Goal: Information Seeking & Learning: Learn about a topic

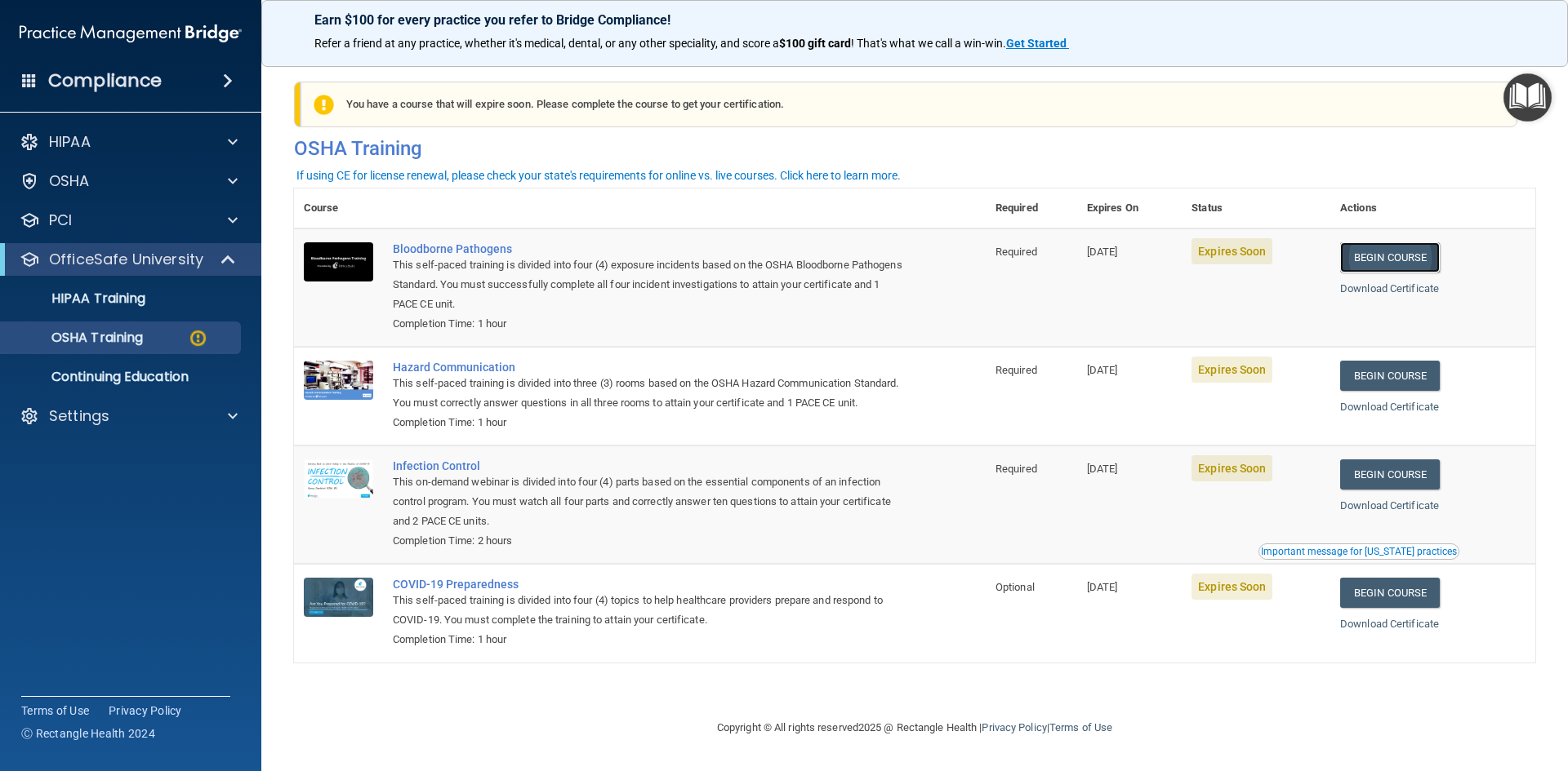
click at [1420, 260] on link "Begin Course" at bounding box center [1390, 257] width 100 height 30
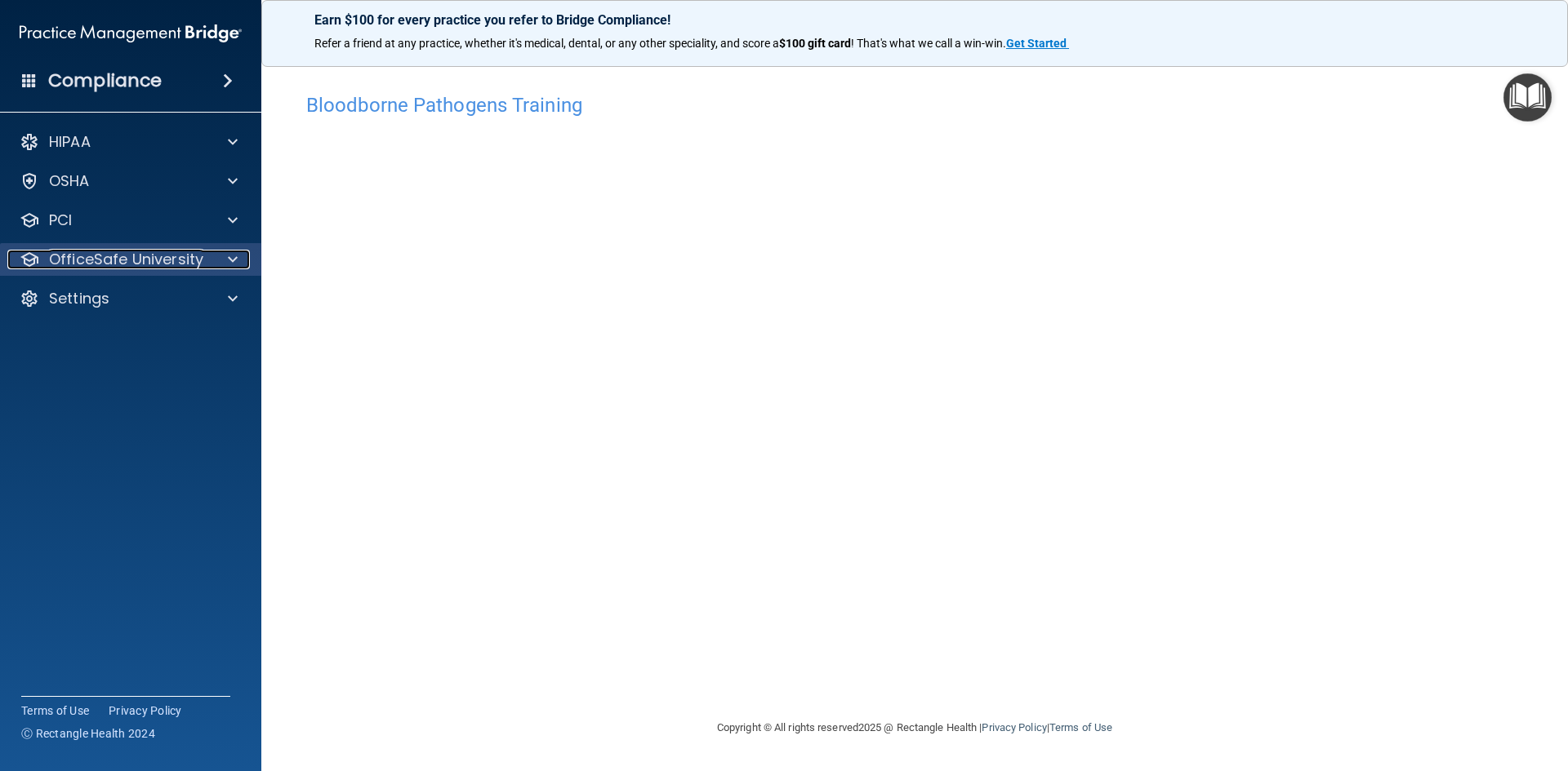
click at [214, 256] on div at bounding box center [230, 260] width 41 height 20
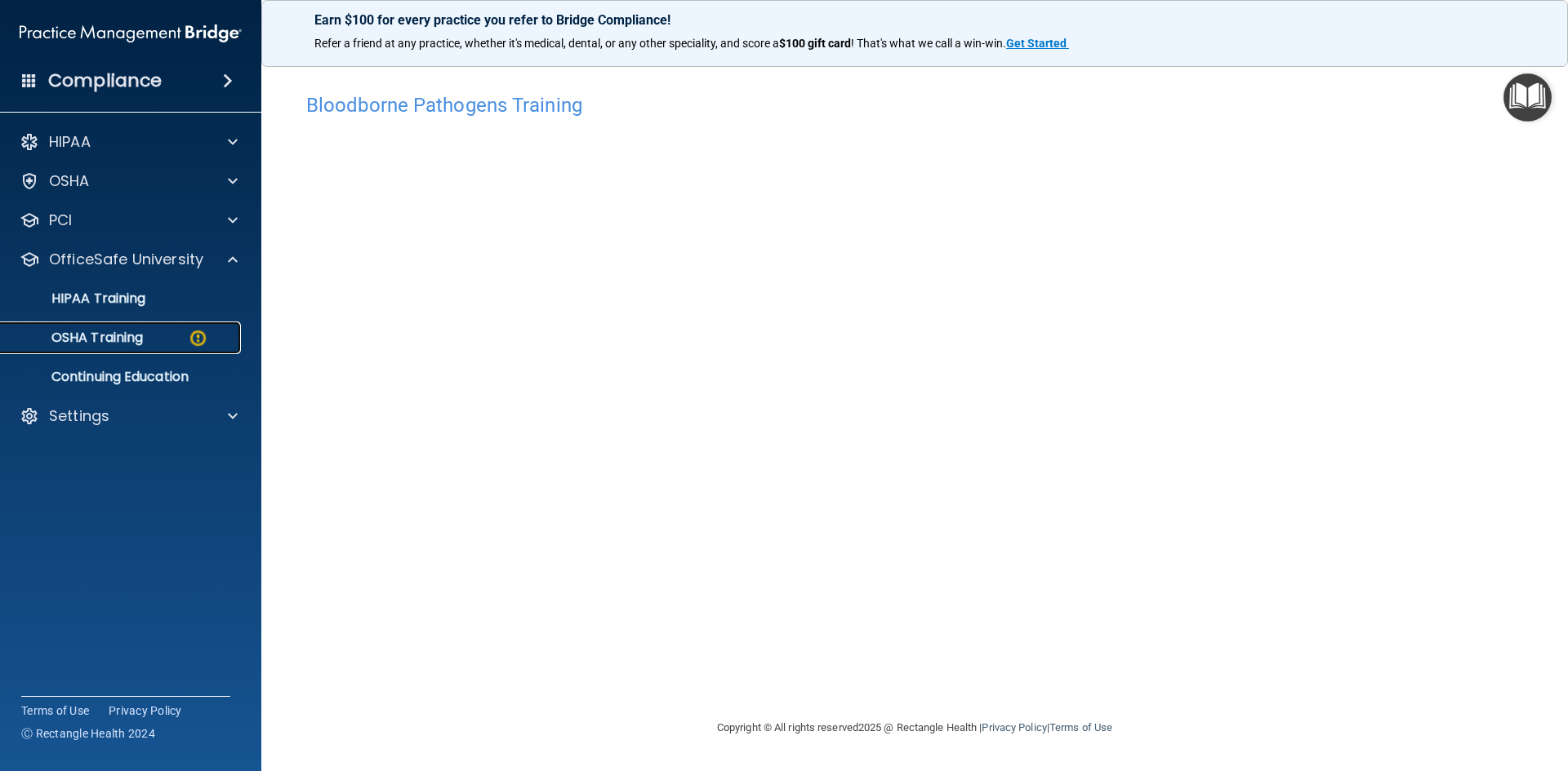
click at [190, 333] on img at bounding box center [197, 338] width 20 height 20
